Goal: Navigation & Orientation: Find specific page/section

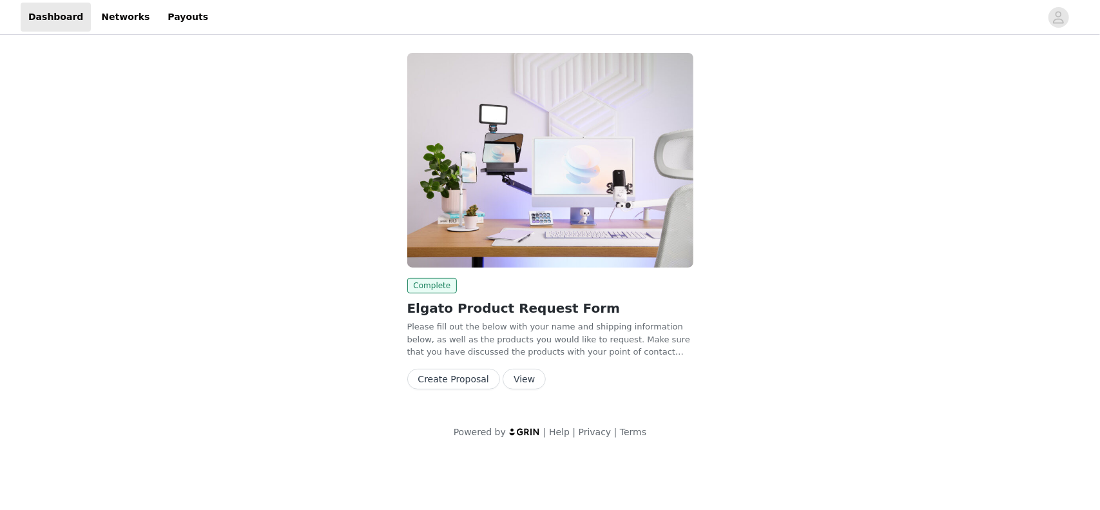
click at [515, 381] on button "View" at bounding box center [524, 379] width 43 height 21
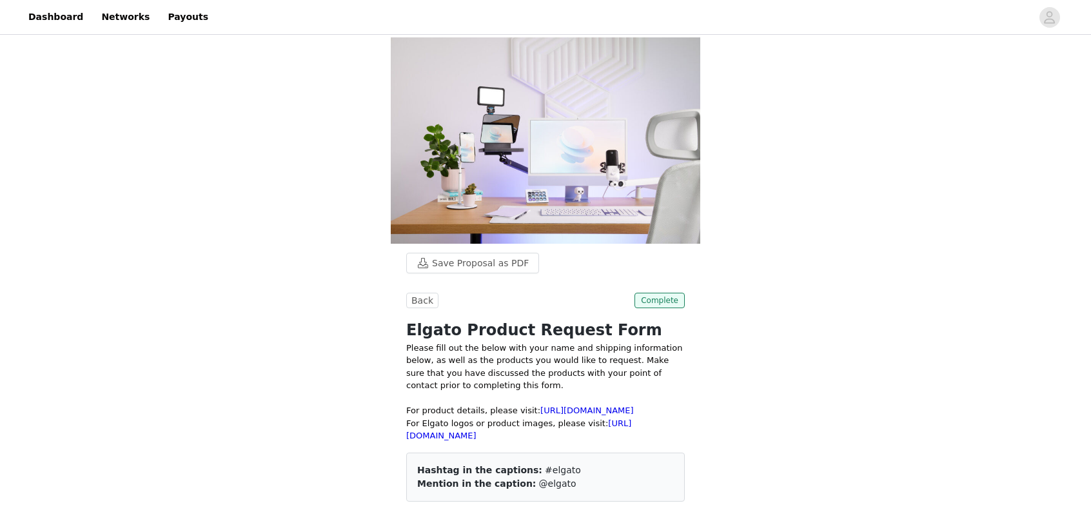
scroll to position [304, 0]
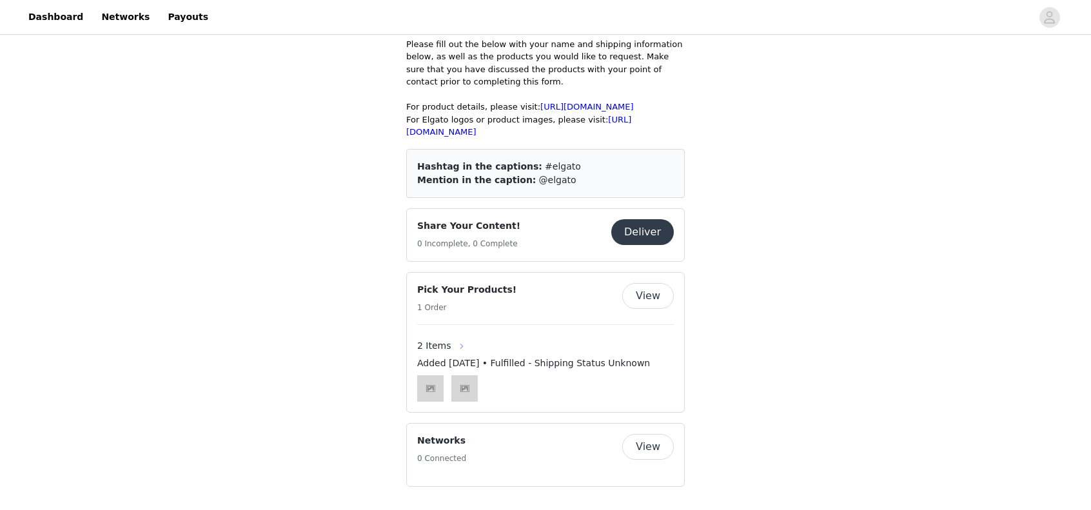
click at [451, 347] on button "button" at bounding box center [461, 346] width 21 height 21
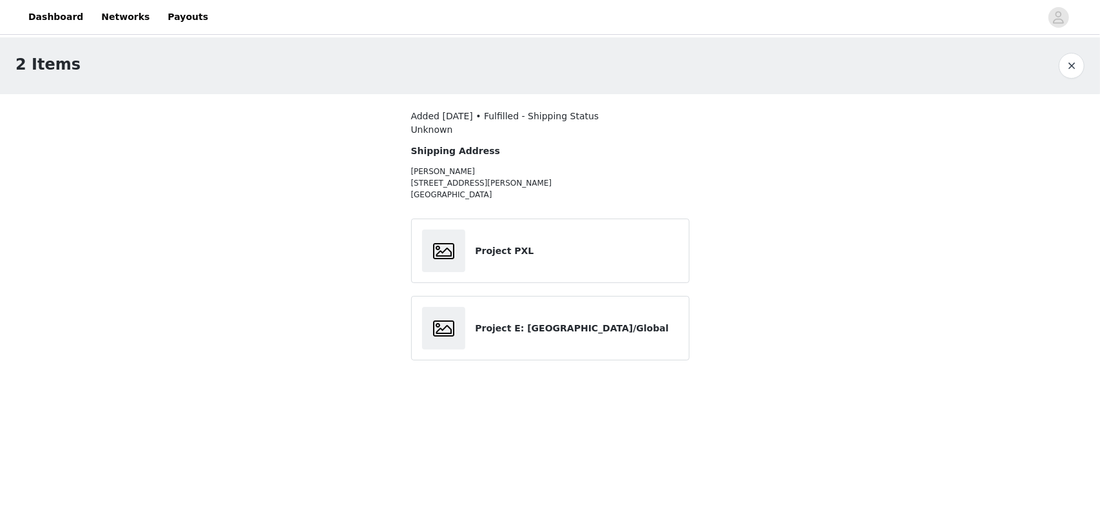
click at [445, 167] on p "[PERSON_NAME] [STREET_ADDRESS]" at bounding box center [515, 183] width 209 height 35
click at [468, 251] on div at bounding box center [449, 250] width 54 height 43
click at [462, 251] on div at bounding box center [444, 250] width 44 height 43
click at [478, 248] on h4 "Project PXL" at bounding box center [576, 251] width 203 height 14
click at [459, 304] on article "Project E: [GEOGRAPHIC_DATA]/Global" at bounding box center [550, 328] width 278 height 64
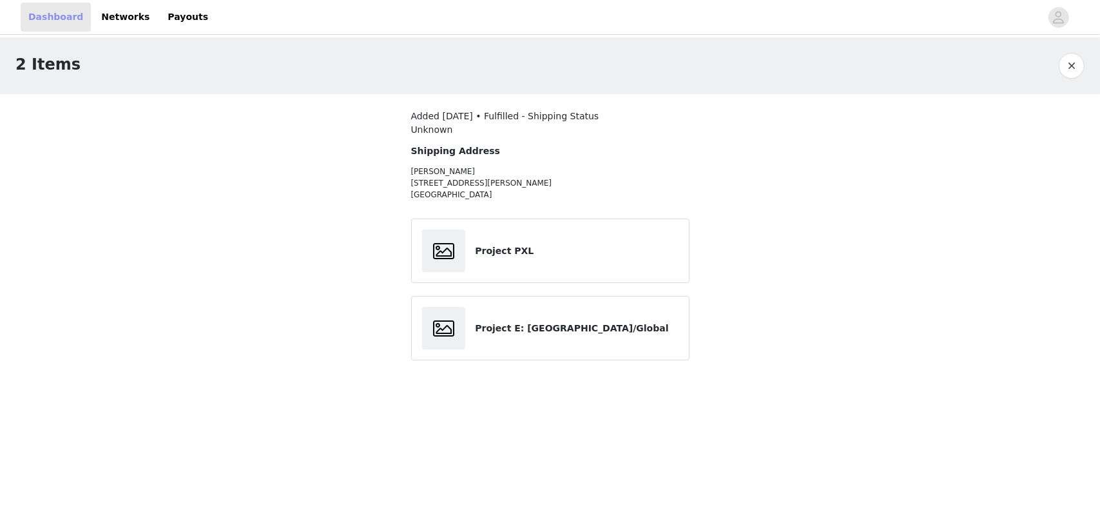
click at [64, 21] on link "Dashboard" at bounding box center [56, 17] width 70 height 29
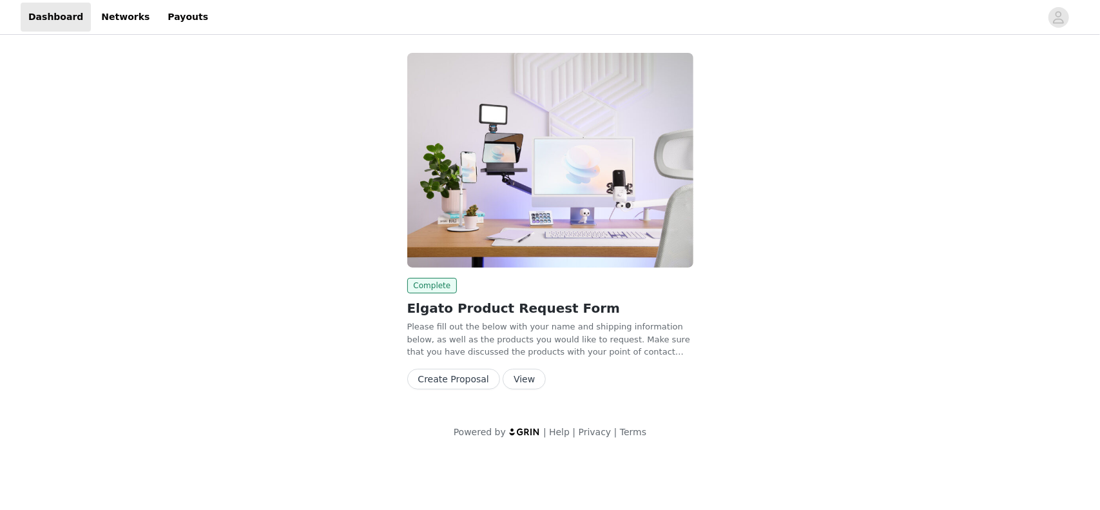
click at [511, 378] on button "View" at bounding box center [524, 379] width 43 height 21
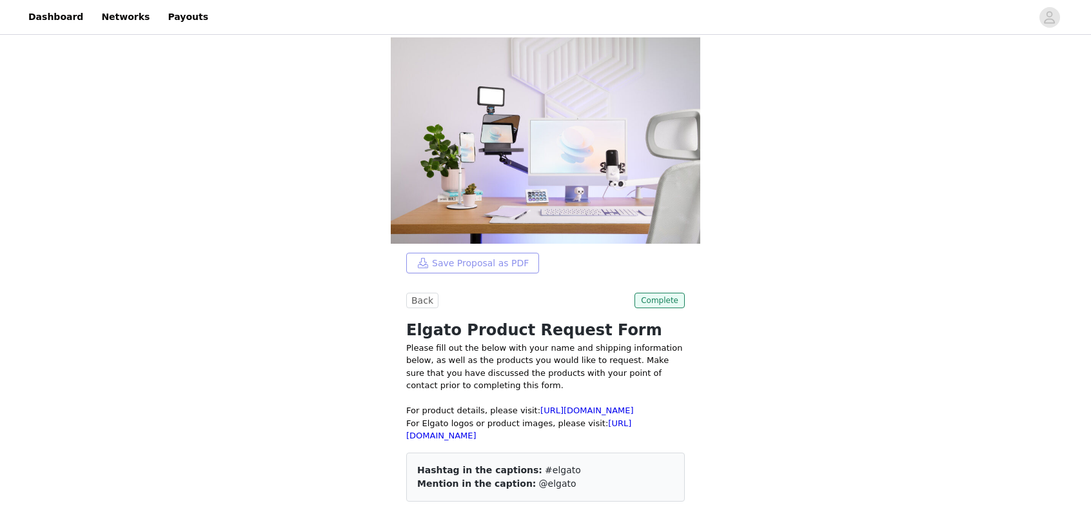
scroll to position [304, 0]
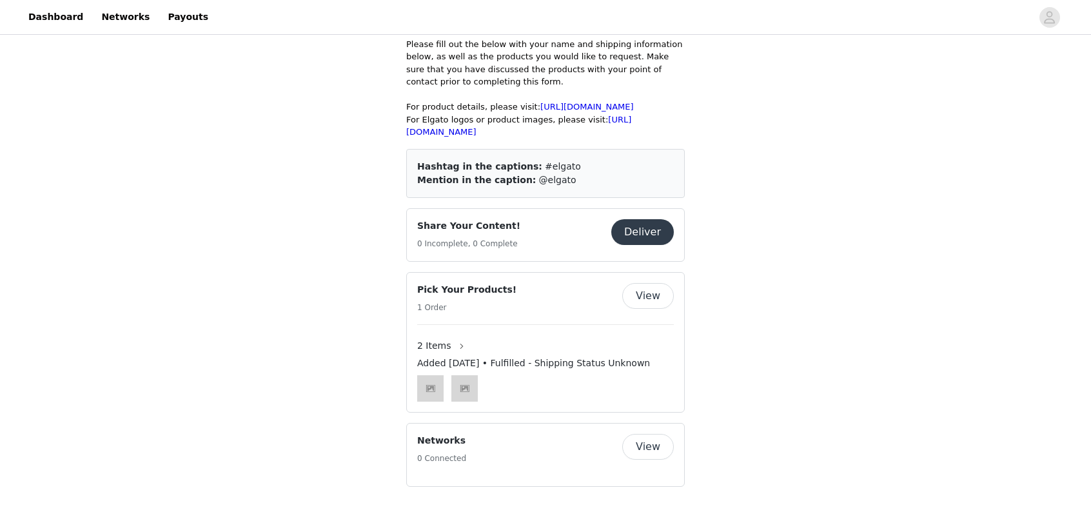
click at [656, 444] on button "View" at bounding box center [648, 447] width 52 height 26
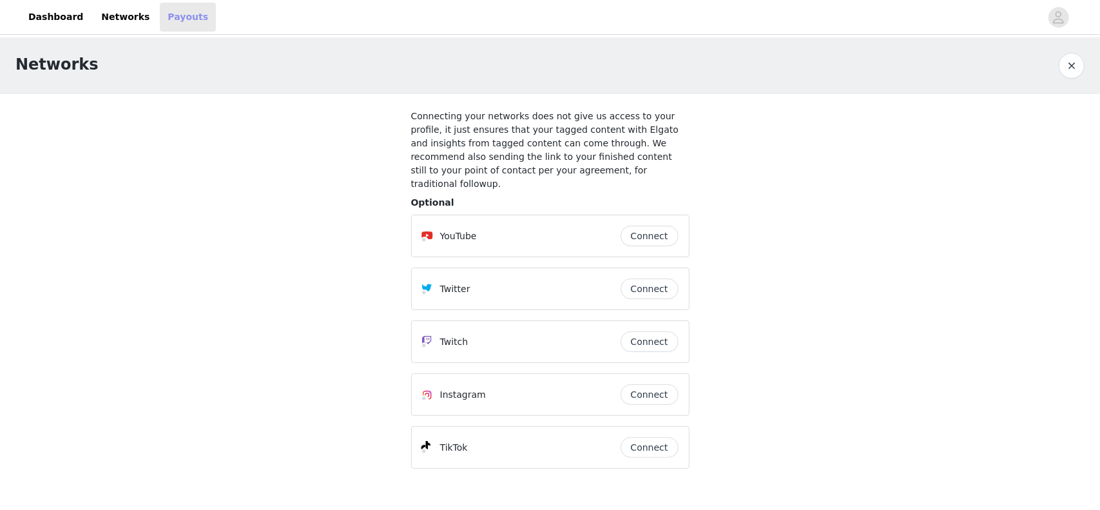
click at [181, 20] on link "Payouts" at bounding box center [188, 17] width 56 height 29
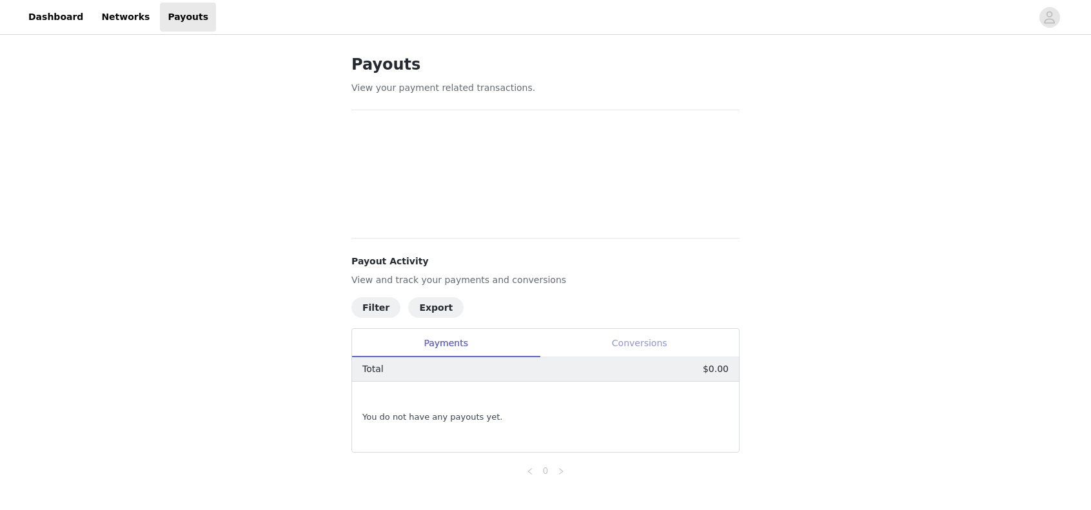
click at [657, 338] on div "Conversions" at bounding box center [639, 343] width 199 height 29
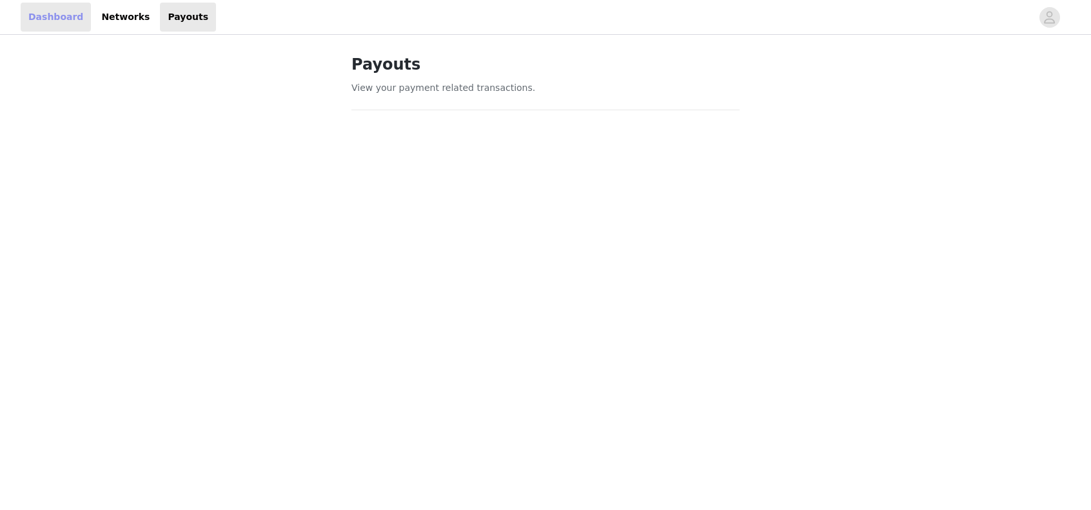
click at [54, 26] on link "Dashboard" at bounding box center [56, 17] width 70 height 29
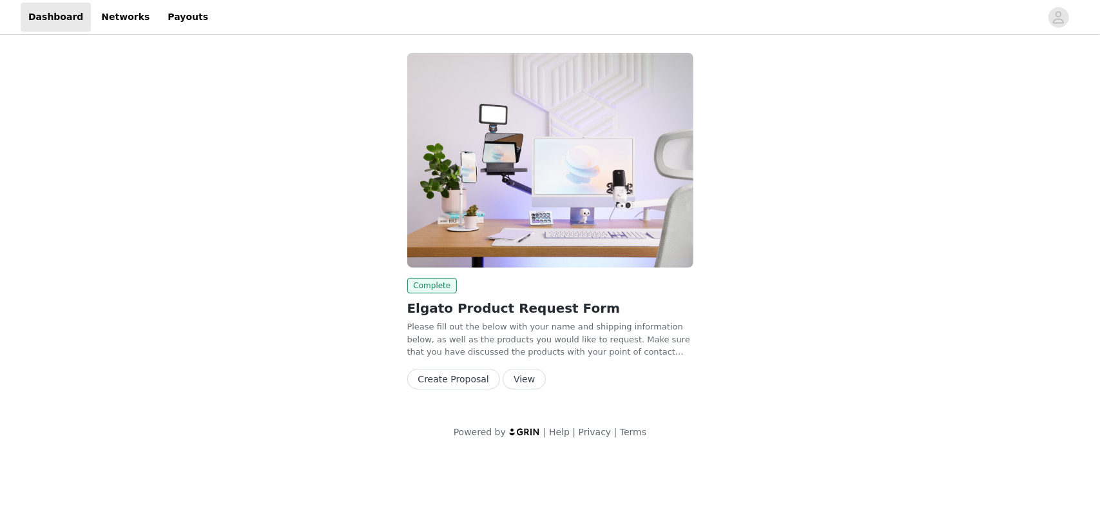
click at [452, 131] on img at bounding box center [550, 160] width 286 height 215
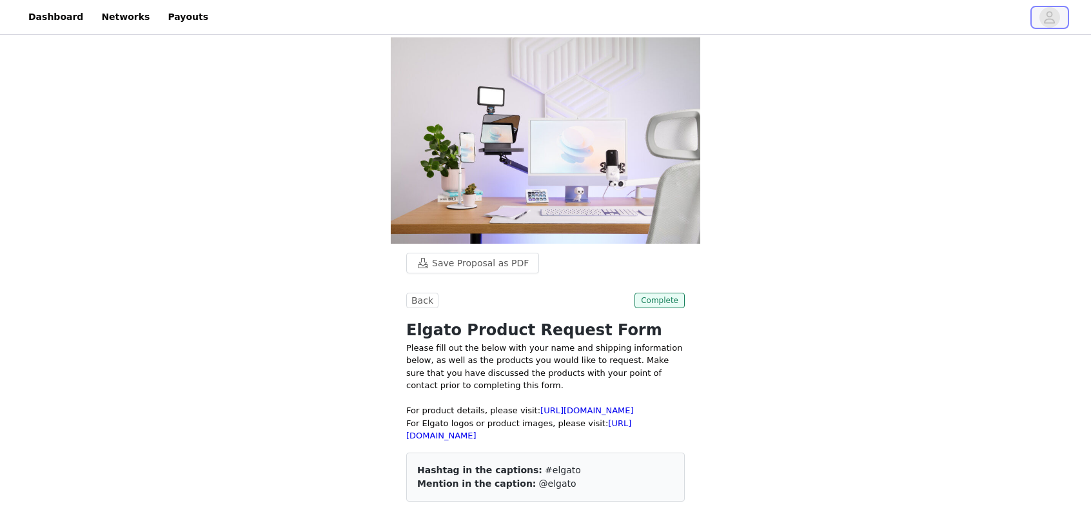
click at [1055, 12] on icon "avatar" at bounding box center [1049, 17] width 12 height 21
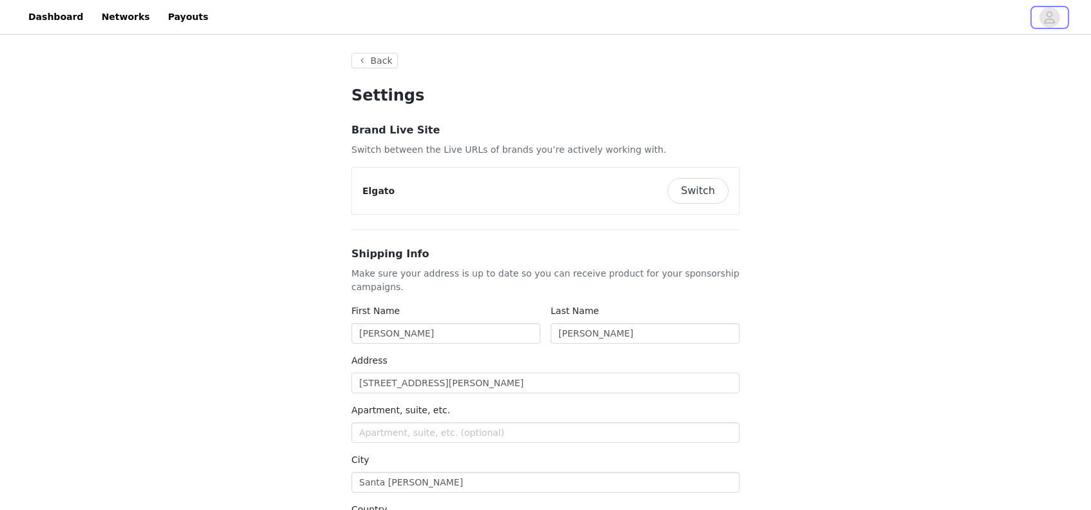
type input "+1 ([GEOGRAPHIC_DATA])"
click at [104, 15] on link "Networks" at bounding box center [125, 17] width 64 height 29
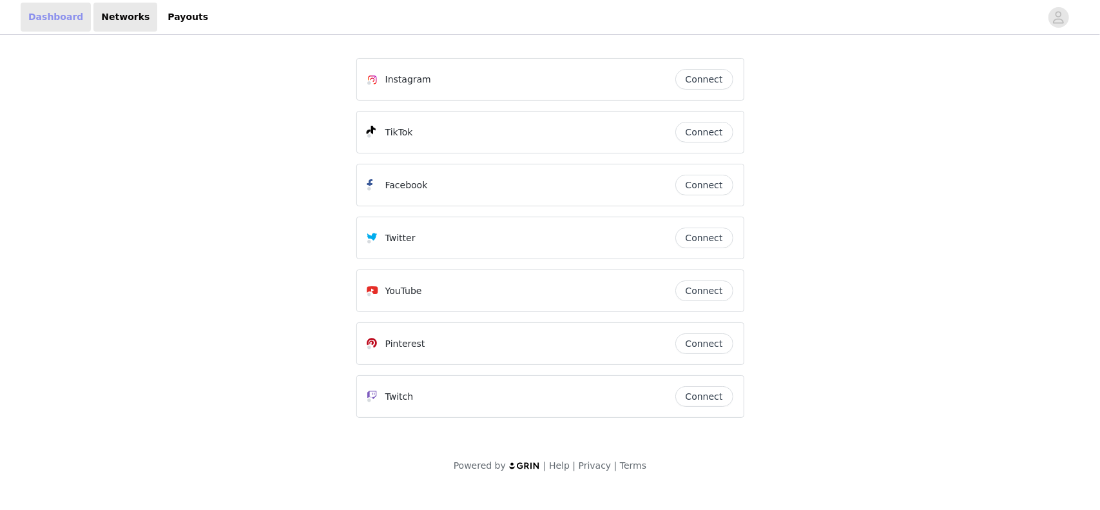
click at [52, 20] on link "Dashboard" at bounding box center [56, 17] width 70 height 29
